Goal: Find specific page/section: Find specific page/section

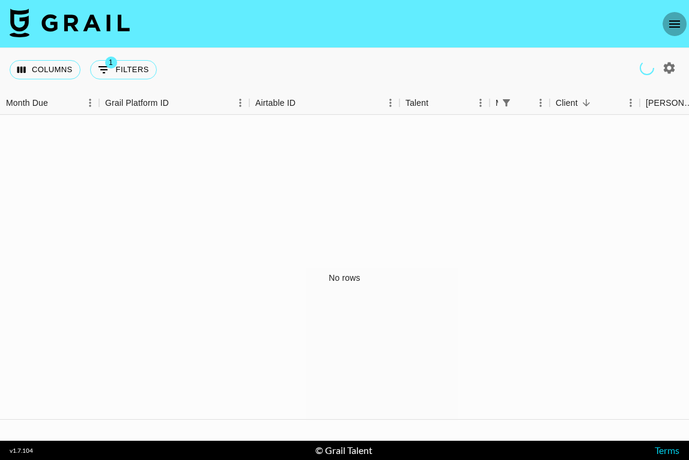
click at [674, 21] on icon "open drawer" at bounding box center [675, 23] width 11 height 7
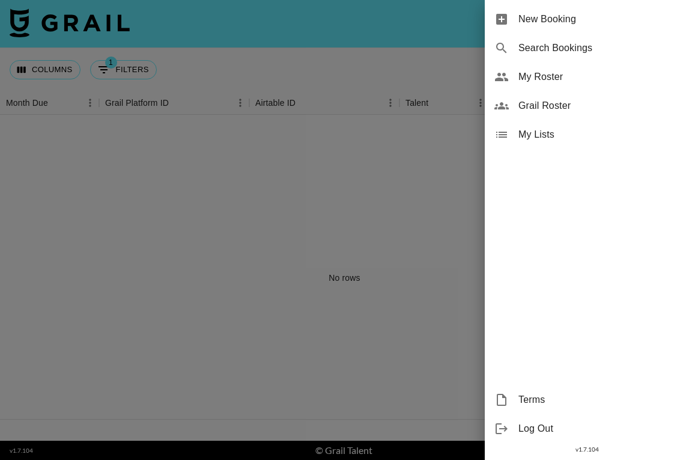
click at [570, 73] on span "My Roster" at bounding box center [599, 77] width 161 height 14
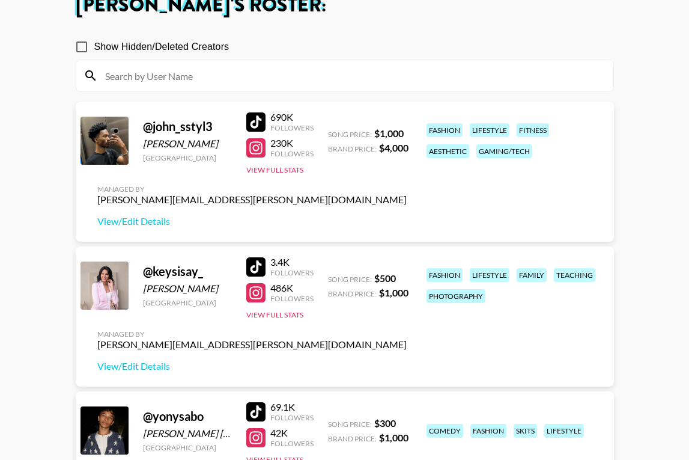
scroll to position [63, 0]
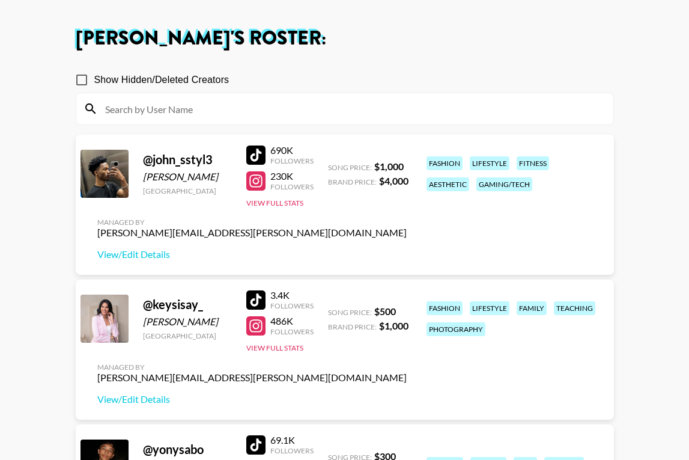
scroll to position [47, 0]
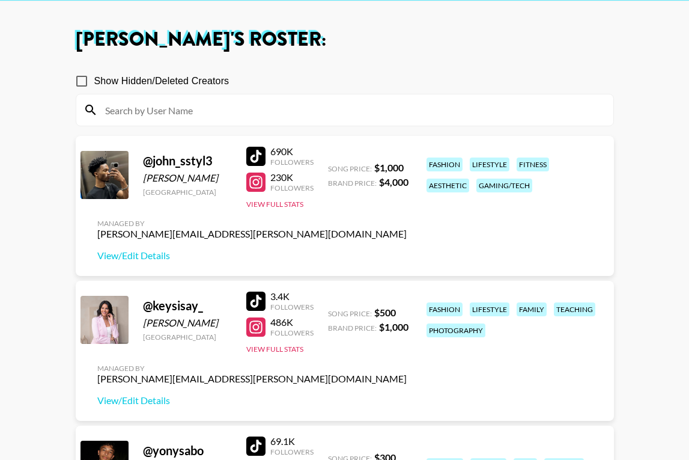
click at [319, 112] on input at bounding box center [352, 109] width 508 height 19
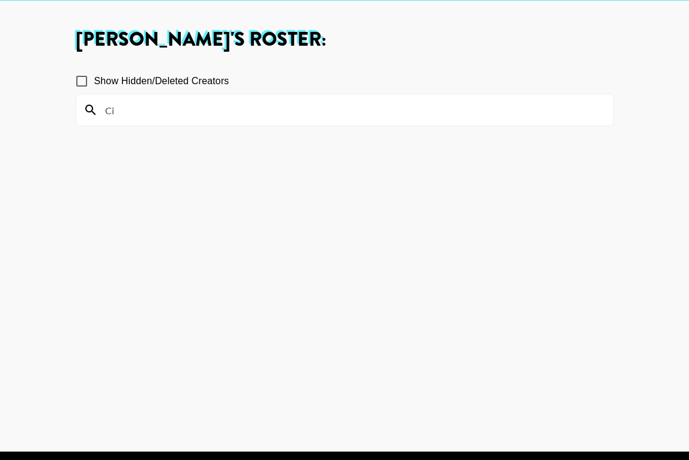
type input "C"
